Goal: Information Seeking & Learning: Learn about a topic

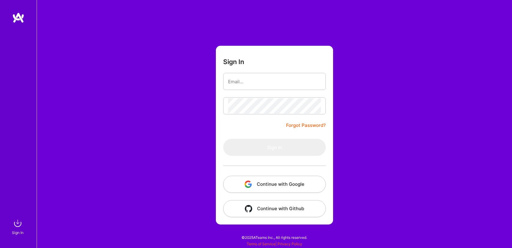
click at [276, 173] on div at bounding box center [274, 166] width 103 height 20
click at [273, 181] on button "Continue with Google" at bounding box center [274, 184] width 103 height 17
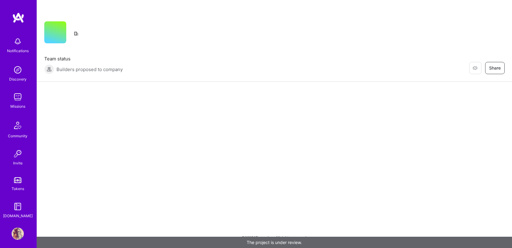
click at [16, 79] on div "Discovery" at bounding box center [17, 79] width 17 height 6
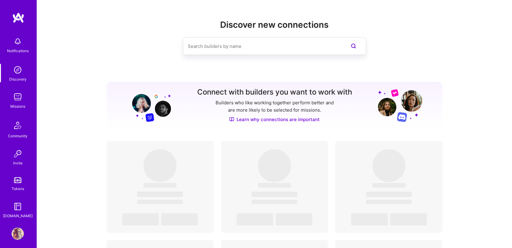
click at [25, 102] on link "Missions" at bounding box center [18, 100] width 38 height 19
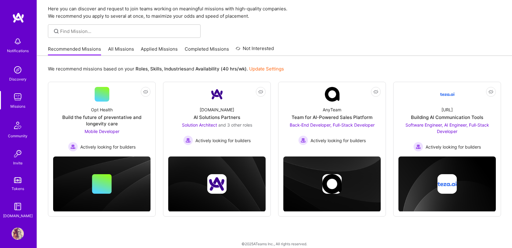
scroll to position [27, 0]
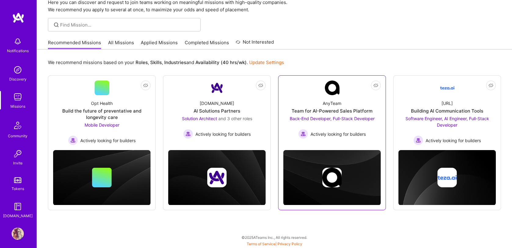
click at [339, 102] on div "AnyTeam" at bounding box center [332, 103] width 19 height 6
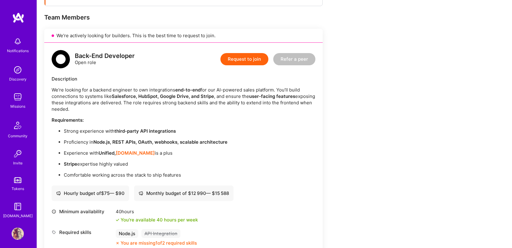
scroll to position [114, 0]
click at [134, 154] on strong "[DOMAIN_NAME]" at bounding box center [135, 154] width 39 height 6
click at [111, 152] on strong "Unified," at bounding box center [107, 154] width 17 height 6
copy strong "Unified"
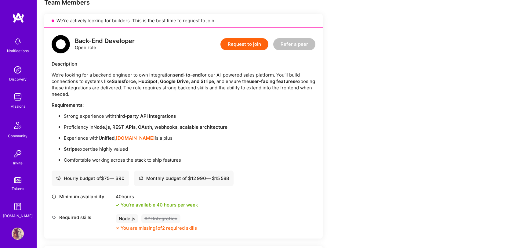
scroll to position [130, 0]
